Goal: Task Accomplishment & Management: Manage account settings

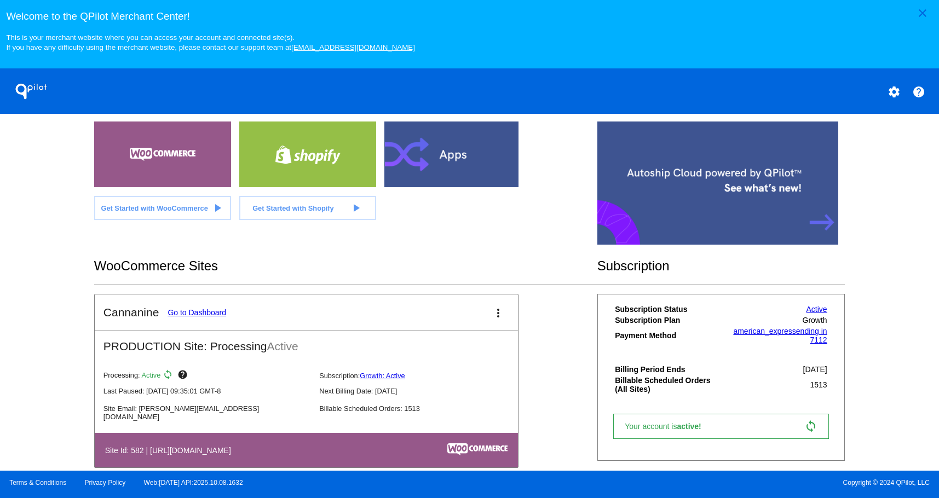
scroll to position [238, 0]
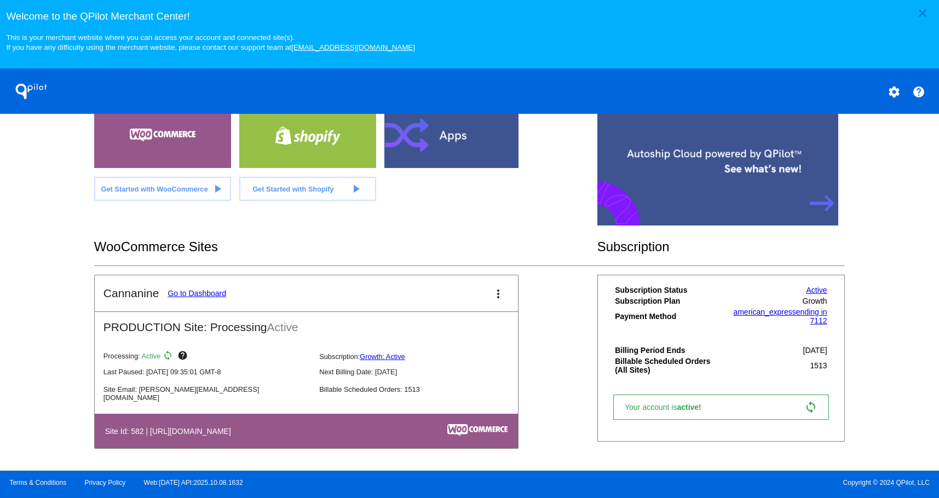
click at [207, 292] on link "Go to Dashboard" at bounding box center [196, 293] width 59 height 9
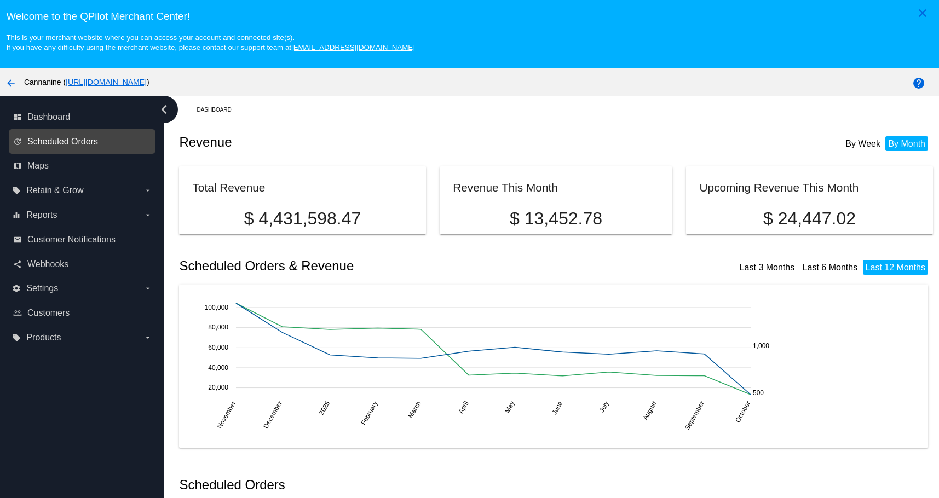
click at [81, 140] on span "Scheduled Orders" at bounding box center [62, 142] width 71 height 10
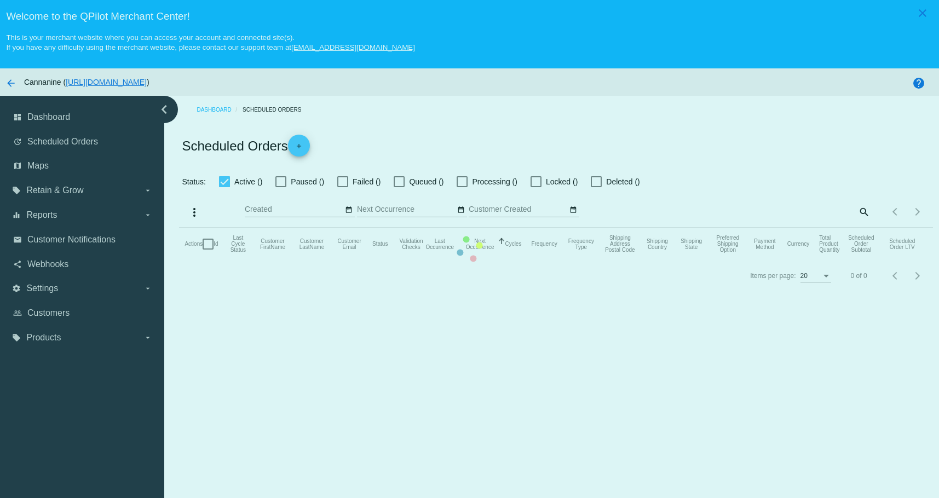
checkbox input "true"
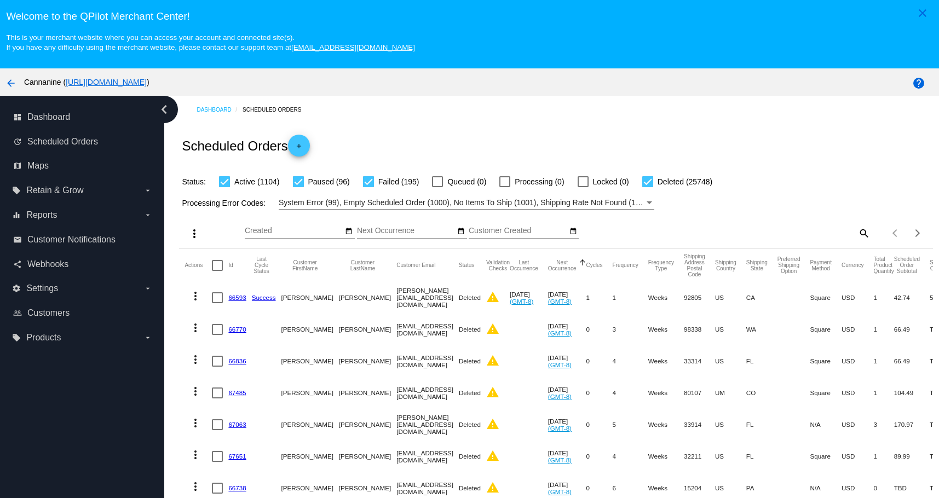
click at [856, 233] on mat-icon "search" at bounding box center [862, 232] width 13 height 17
click at [773, 235] on input "Search" at bounding box center [776, 231] width 188 height 9
paste input "[EMAIL_ADDRESS][DOMAIN_NAME]"
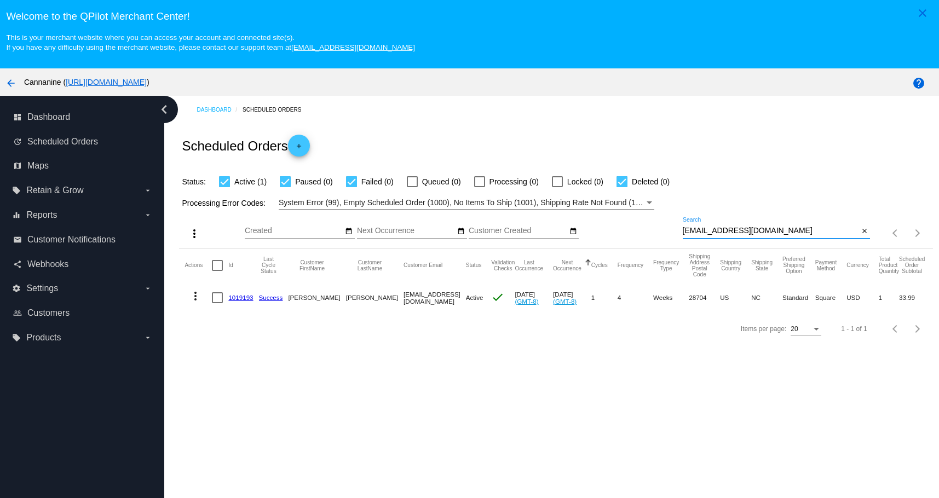
click at [194, 294] on mat-icon "more_vert" at bounding box center [195, 295] width 13 height 13
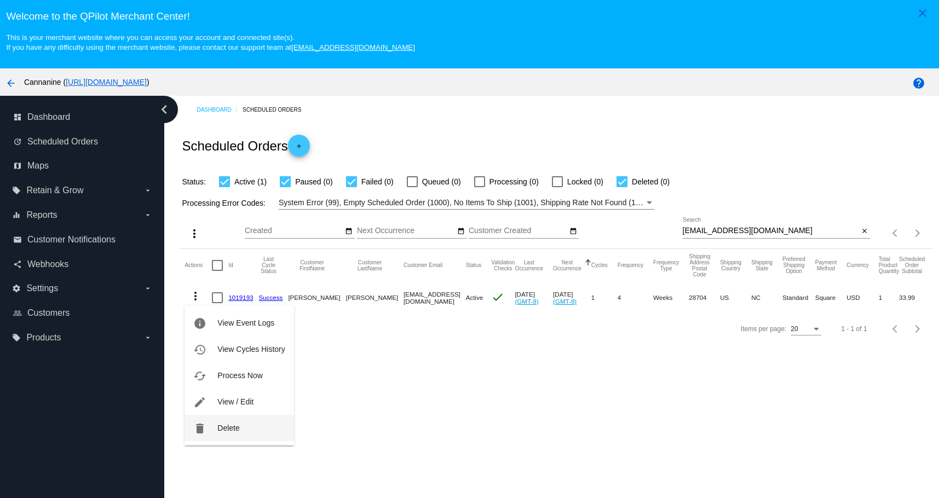
click at [202, 427] on mat-icon "delete" at bounding box center [199, 428] width 13 height 13
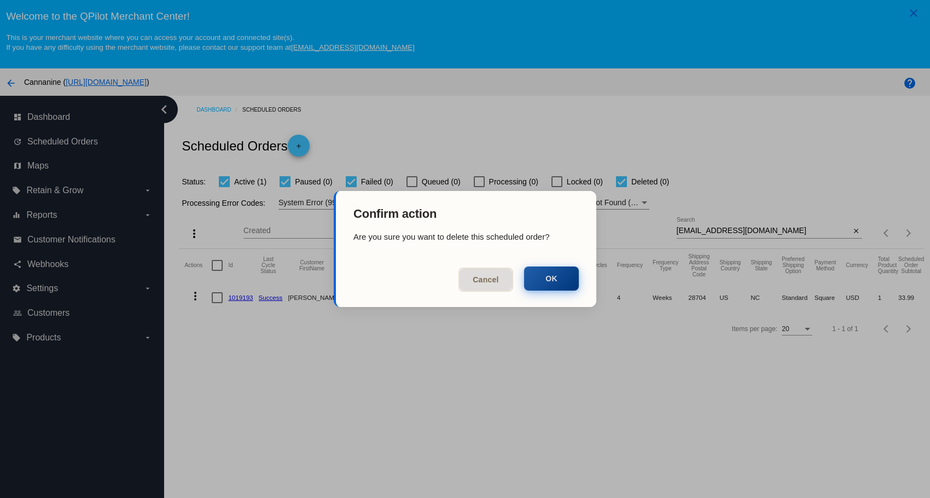
click at [550, 283] on button "OK" at bounding box center [551, 279] width 55 height 24
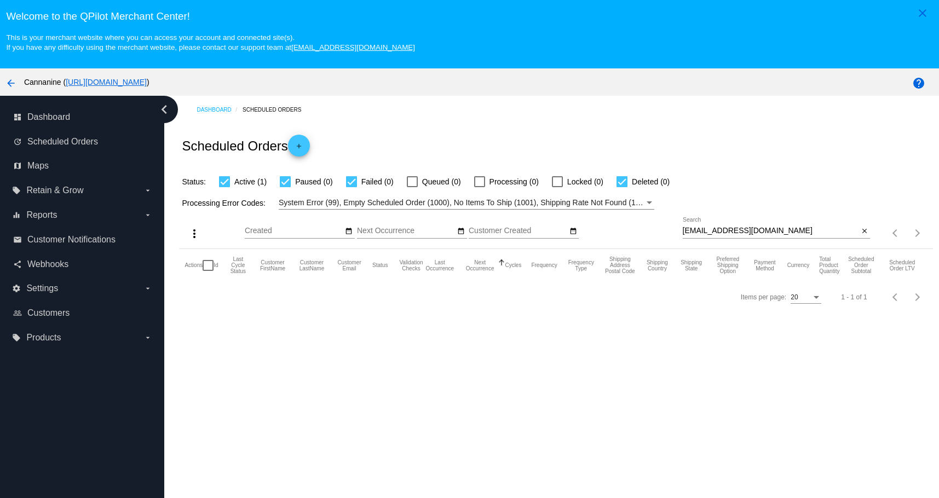
click at [774, 230] on input "[EMAIL_ADDRESS][DOMAIN_NAME]" at bounding box center [770, 231] width 176 height 9
type input "[EMAIL_ADDRESS][DOMAIN_NAME]"
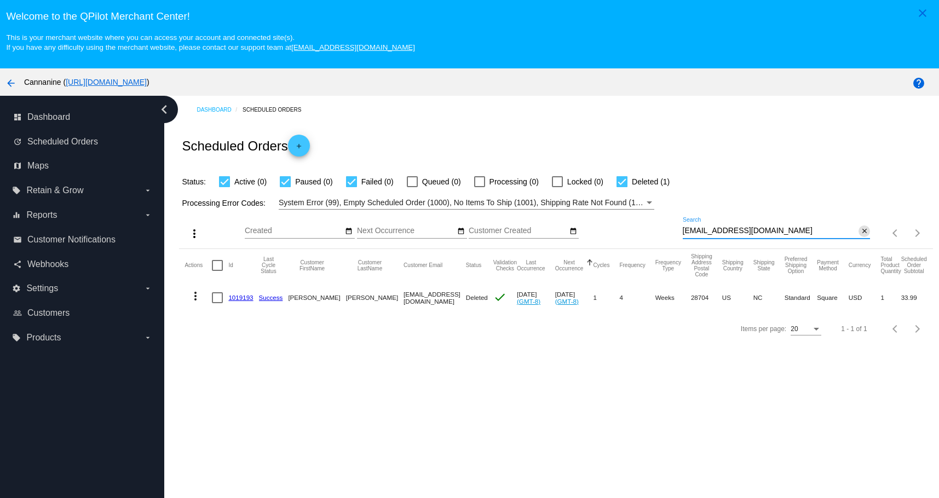
click at [860, 230] on mat-icon "close" at bounding box center [864, 231] width 8 height 9
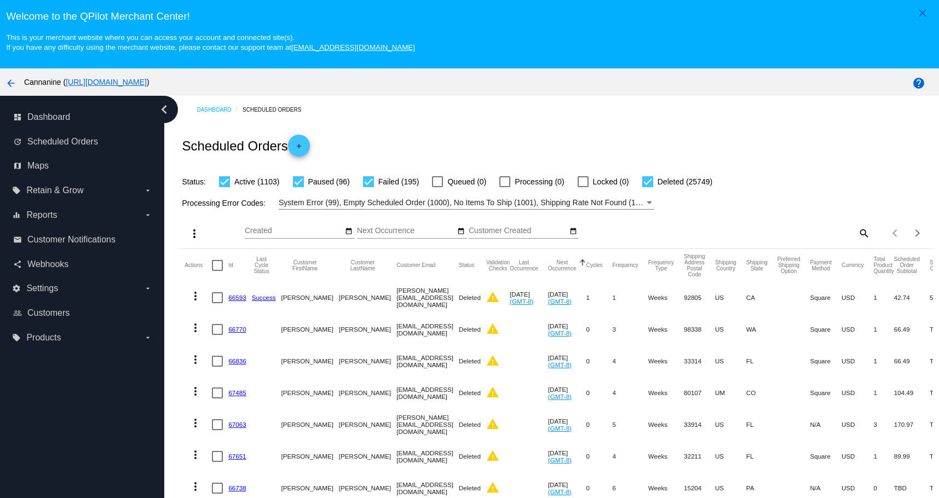
click at [842, 227] on div "search" at bounding box center [776, 232] width 188 height 17
click at [856, 229] on mat-icon "search" at bounding box center [862, 232] width 13 height 17
click at [776, 232] on input "Search" at bounding box center [776, 231] width 188 height 9
paste input "[EMAIL_ADDRESS][DOMAIN_NAME]"
type input "[EMAIL_ADDRESS][DOMAIN_NAME]"
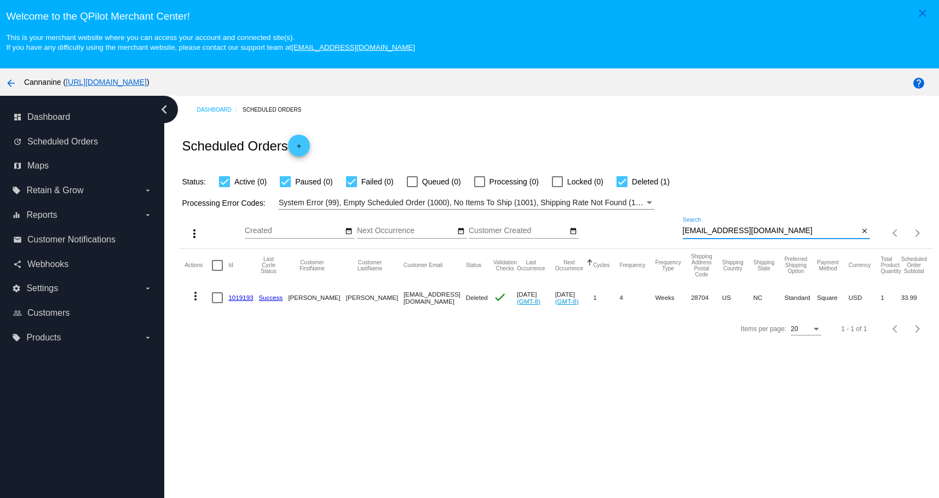
drag, startPoint x: 853, startPoint y: 228, endPoint x: 625, endPoint y: 136, distance: 245.8
click at [860, 227] on mat-icon "close" at bounding box center [864, 231] width 8 height 9
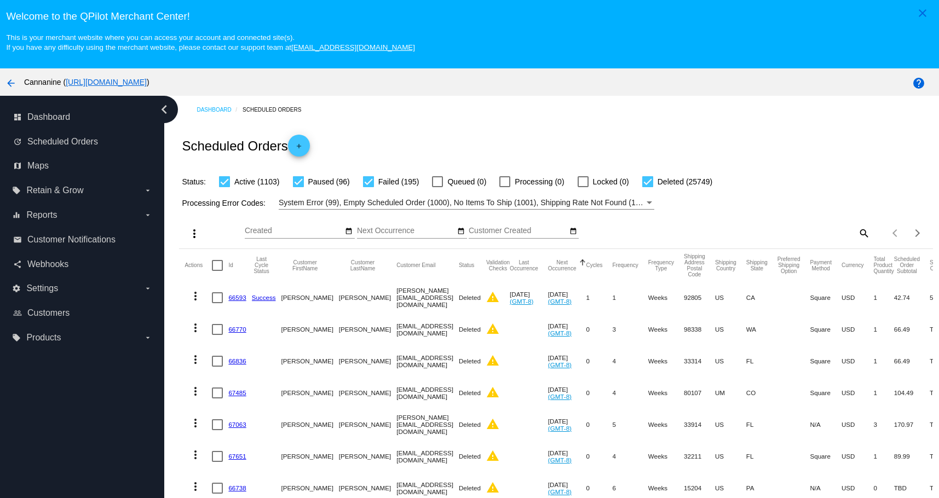
click at [856, 232] on mat-icon "search" at bounding box center [862, 232] width 13 height 17
click at [810, 233] on input "Search" at bounding box center [776, 231] width 188 height 9
paste input "[PERSON_NAME][EMAIL_ADDRESS][PERSON_NAME][DOMAIN_NAME]"
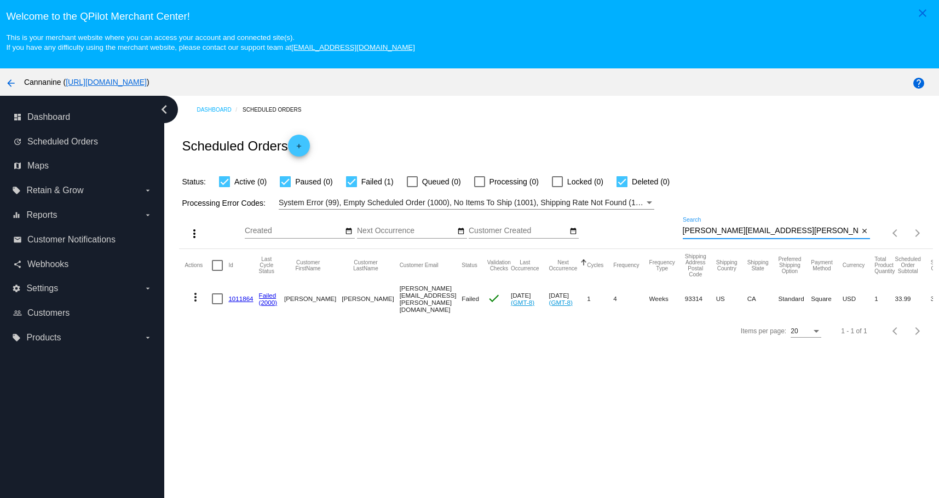
click at [193, 291] on mat-icon "more_vert" at bounding box center [195, 297] width 13 height 13
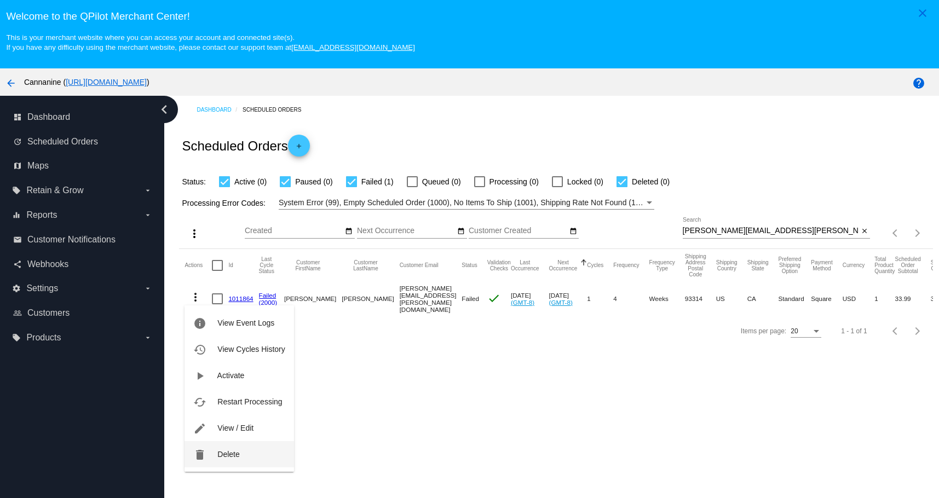
click at [224, 447] on button "delete Delete" at bounding box center [238, 454] width 109 height 26
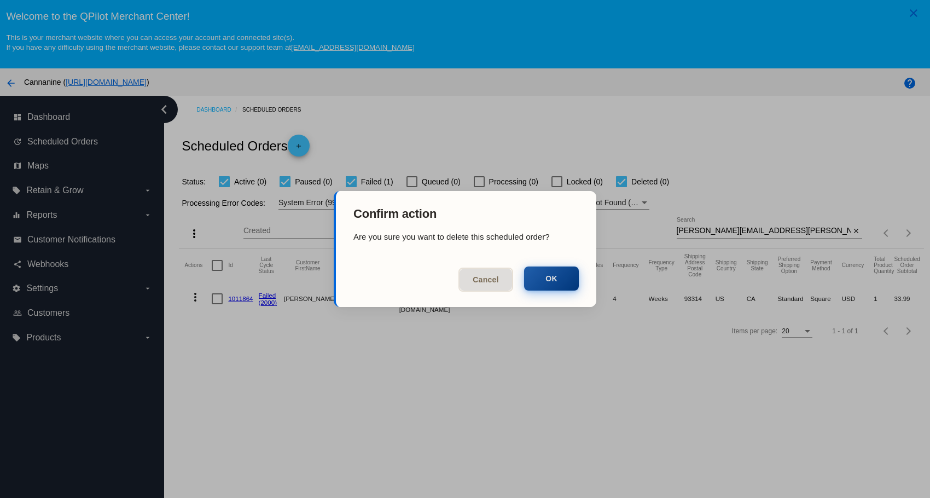
click at [566, 291] on button "OK" at bounding box center [551, 279] width 55 height 24
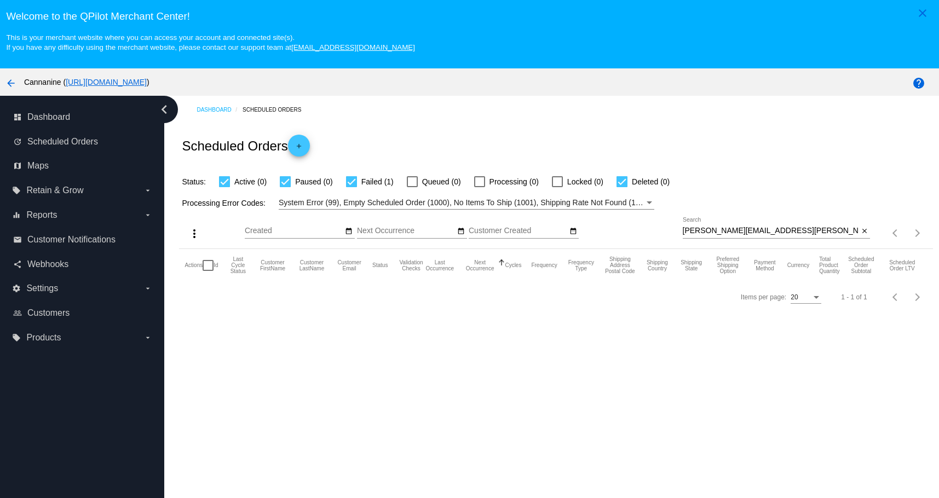
click at [789, 231] on input "[PERSON_NAME][EMAIL_ADDRESS][PERSON_NAME][DOMAIN_NAME]" at bounding box center [770, 231] width 176 height 9
type input "[PERSON_NAME][EMAIL_ADDRESS][PERSON_NAME][DOMAIN_NAME]"
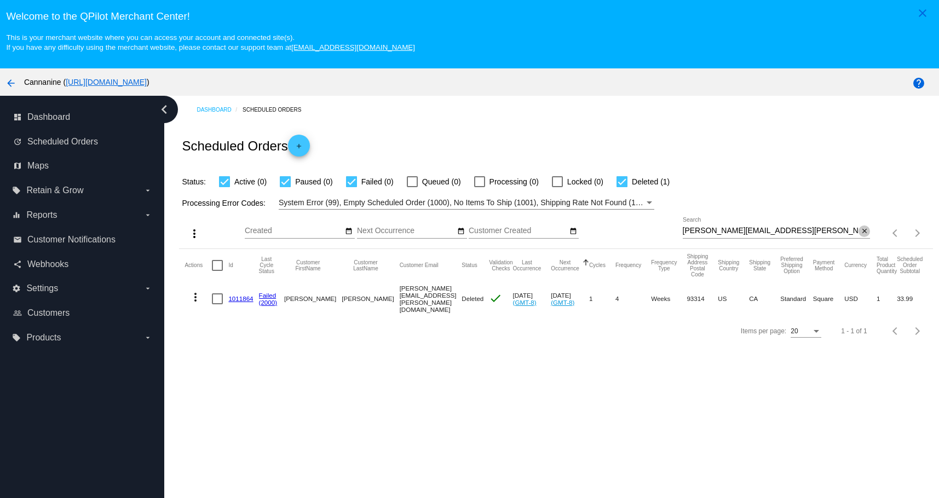
click at [860, 231] on mat-icon "close" at bounding box center [864, 231] width 8 height 9
